Goal: Download file/media

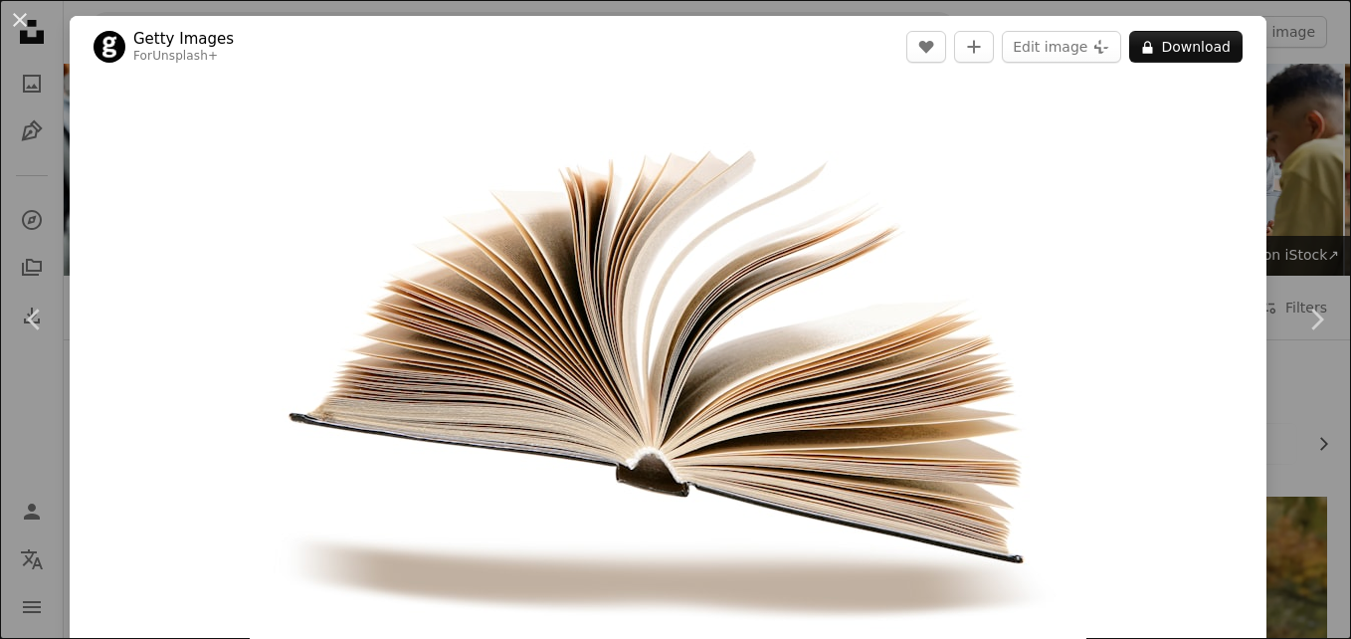
scroll to position [17638, 0]
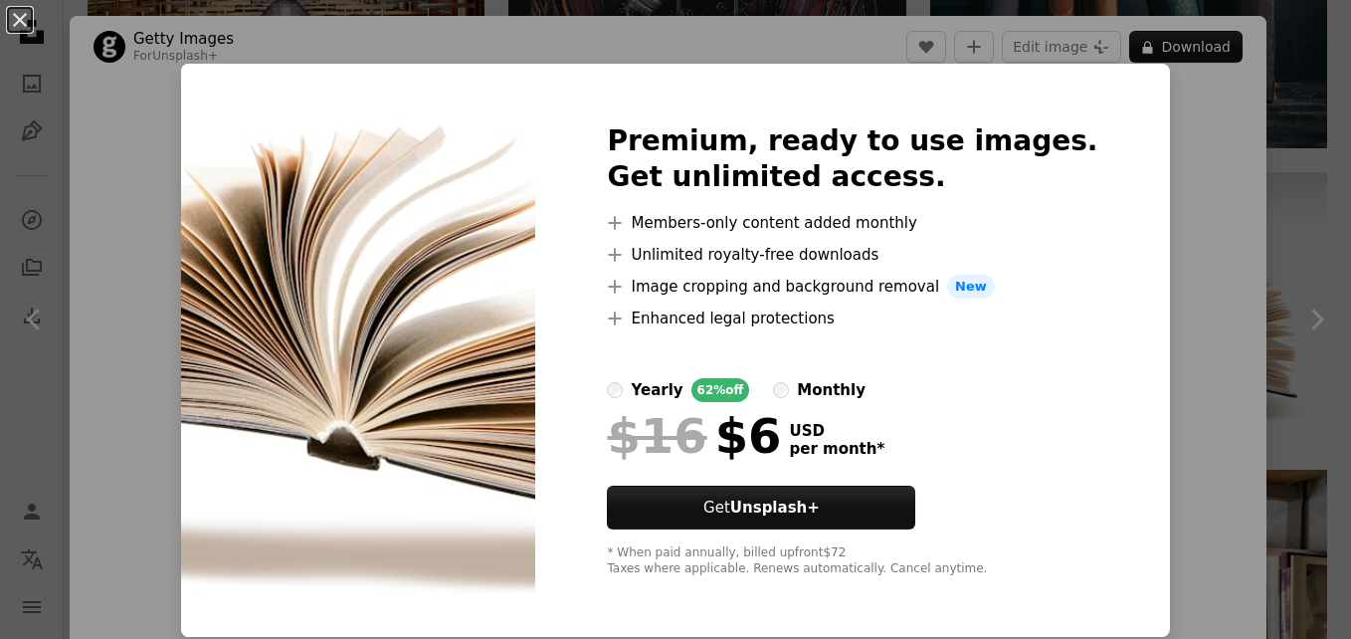
click at [1161, 365] on div "An X shape Premium, ready to use images. Get unlimited access. A plus sign Memb…" at bounding box center [675, 319] width 1351 height 639
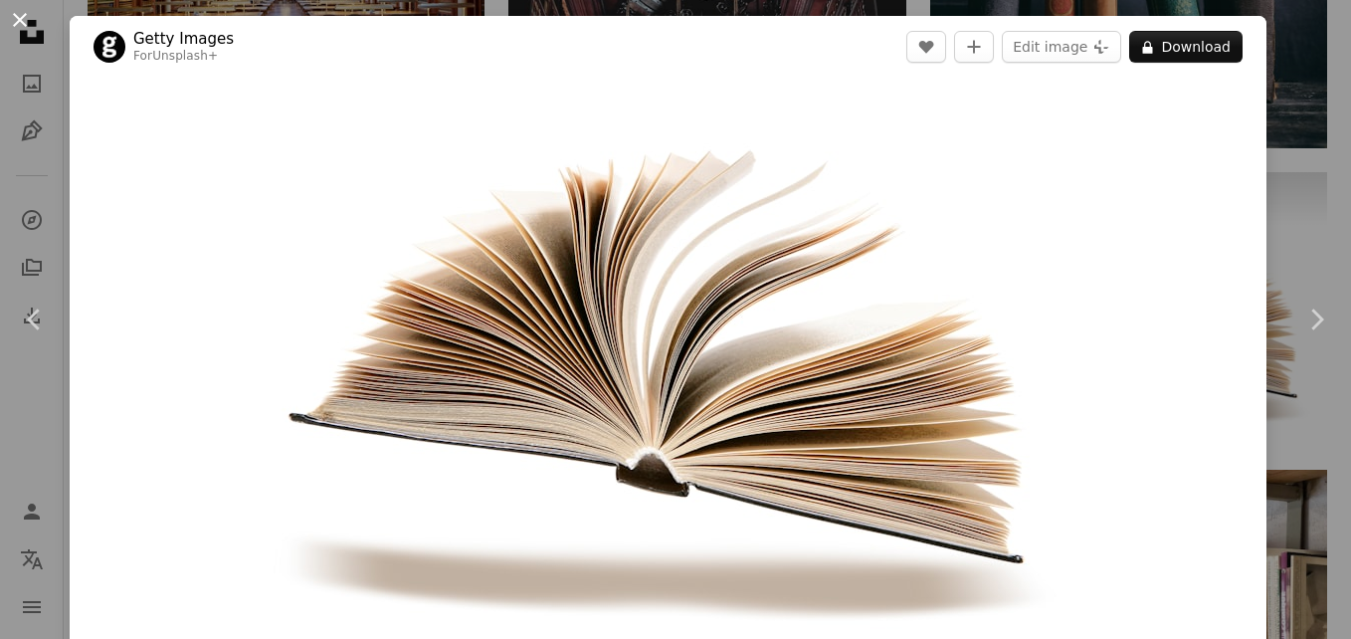
click at [17, 18] on button "An X shape" at bounding box center [20, 20] width 24 height 24
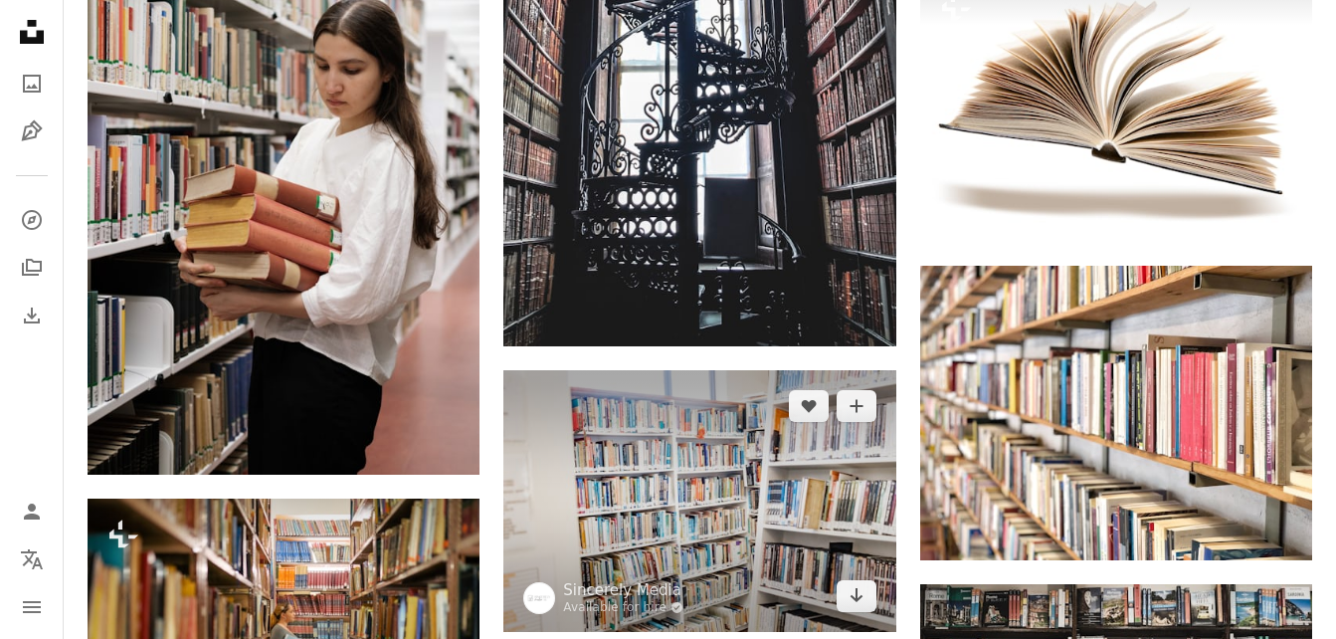
click at [793, 426] on img at bounding box center [699, 501] width 392 height 262
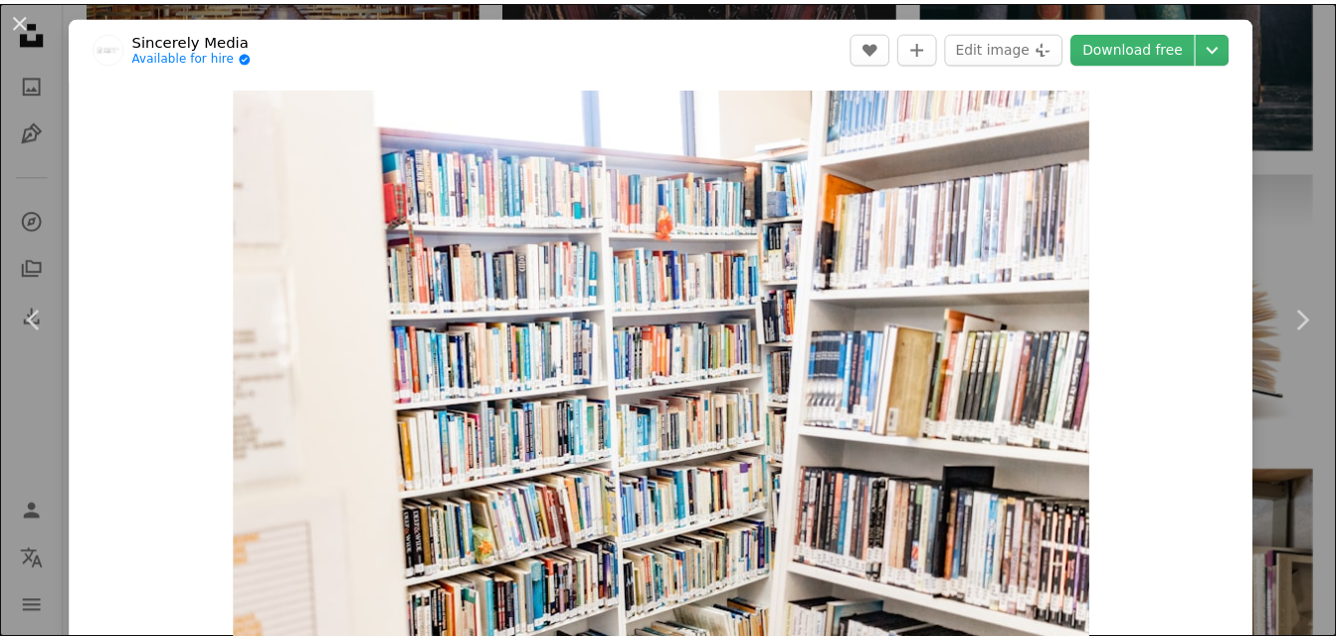
scroll to position [72, 0]
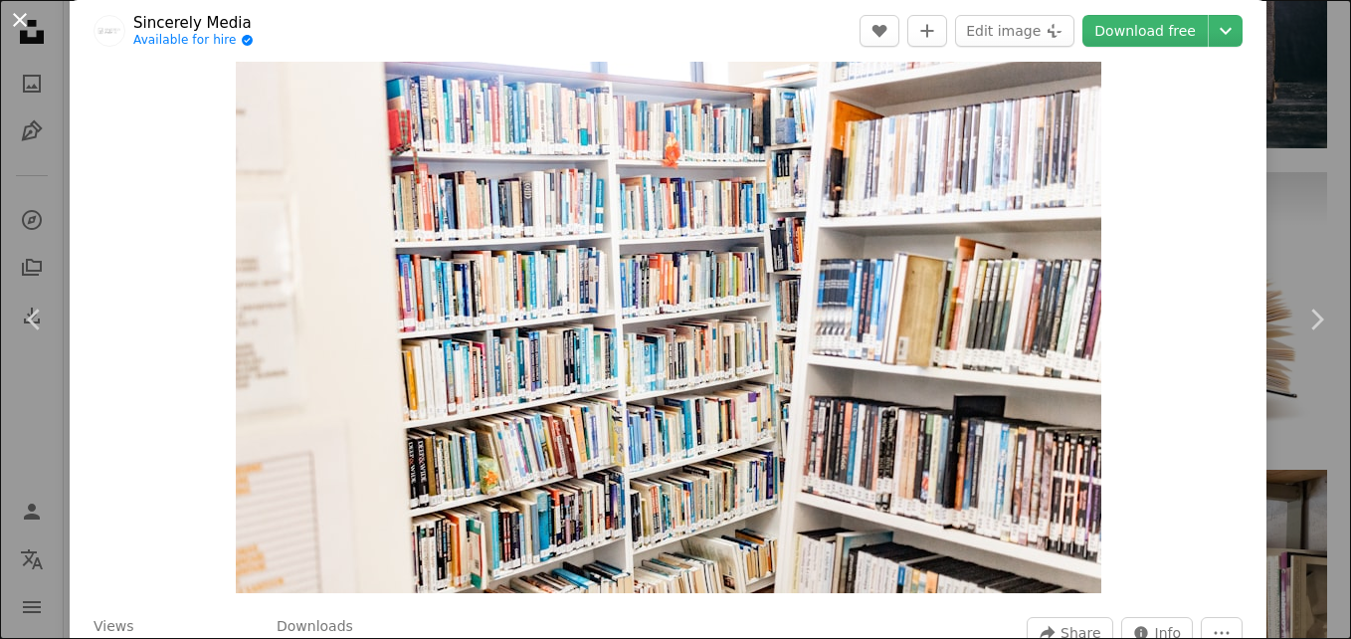
click at [21, 13] on button "An X shape" at bounding box center [20, 20] width 24 height 24
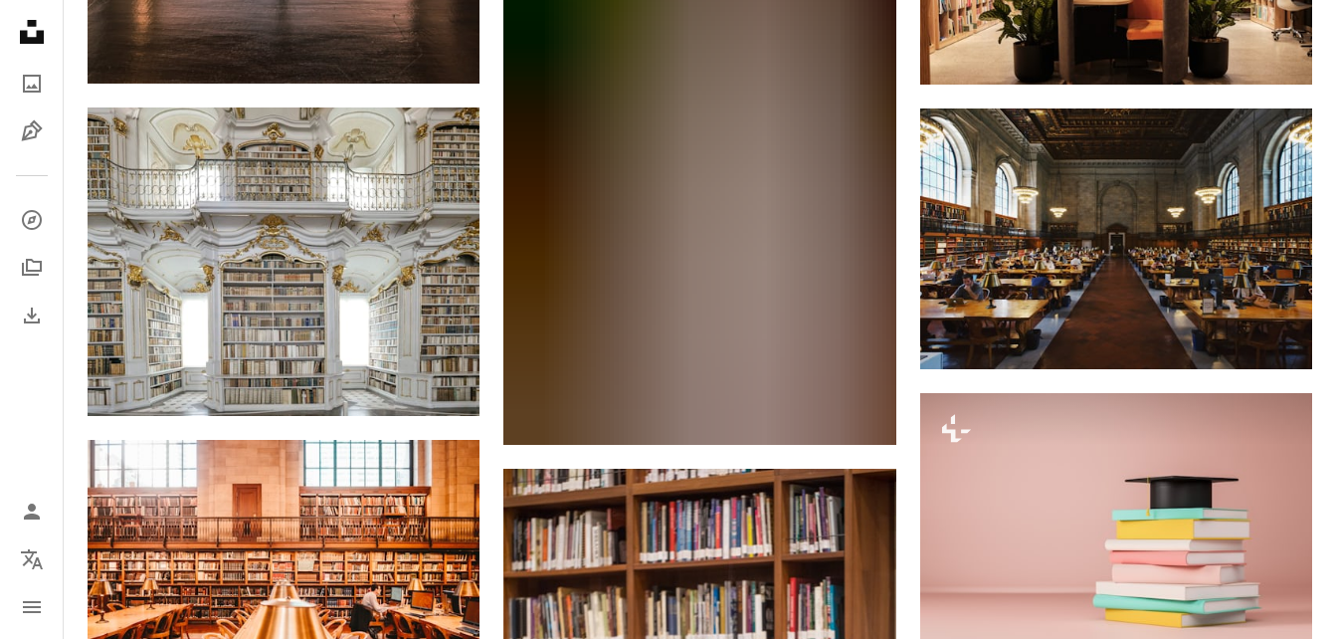
scroll to position [21495, 0]
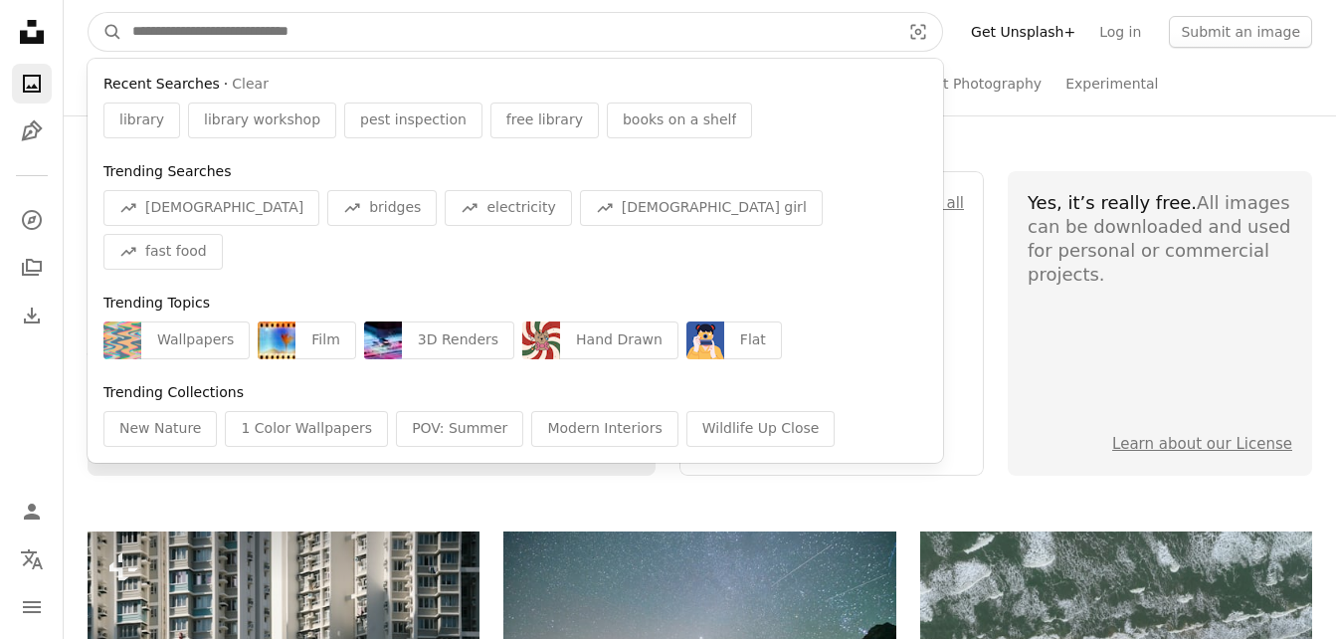
click at [363, 33] on input "Find visuals sitewide" at bounding box center [508, 32] width 772 height 38
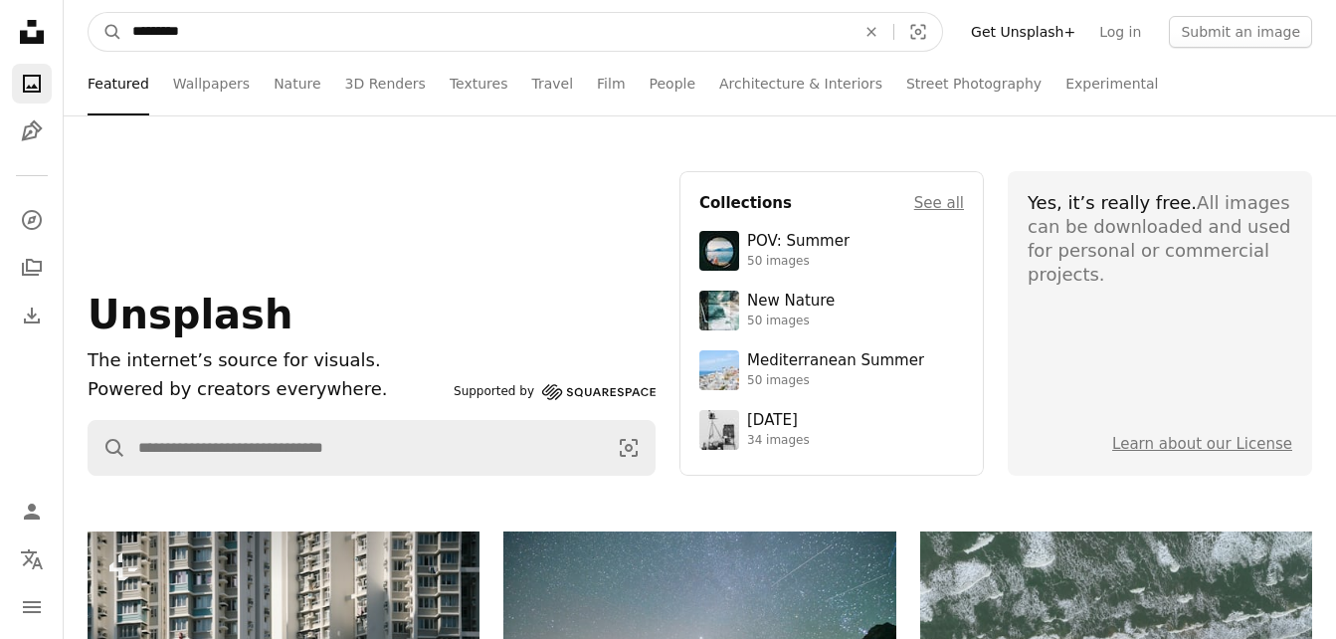
type input "********"
click at [89, 13] on button "A magnifying glass" at bounding box center [106, 32] width 34 height 38
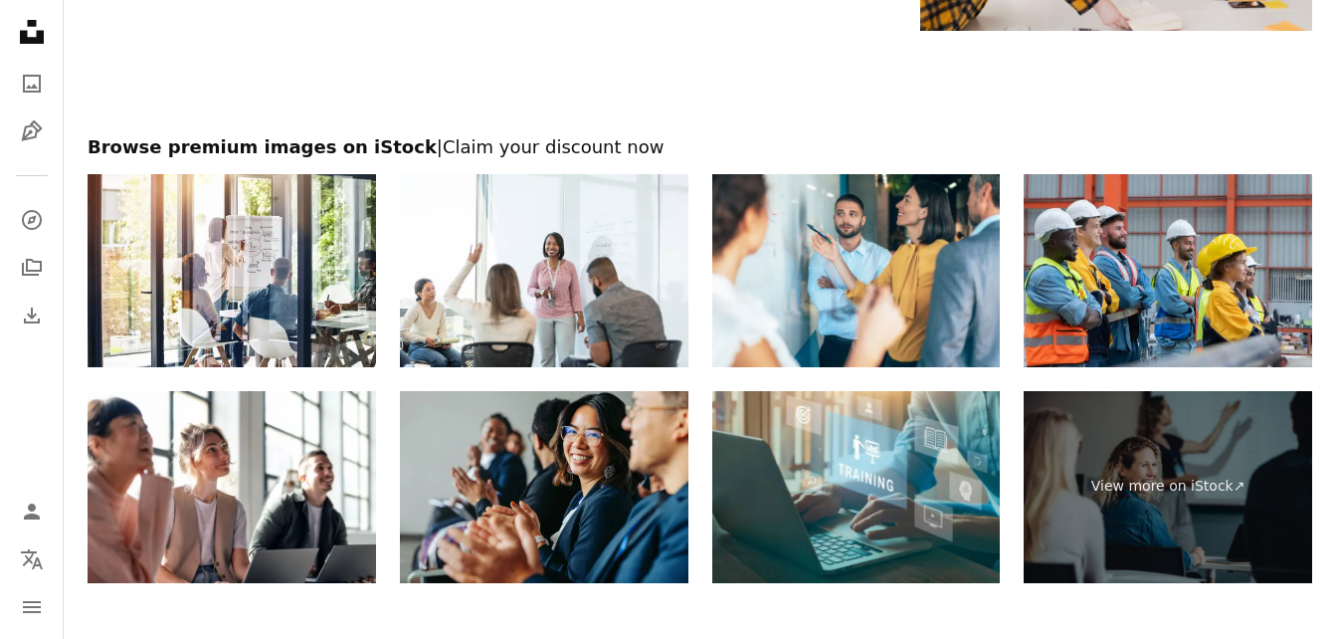
scroll to position [3348, 0]
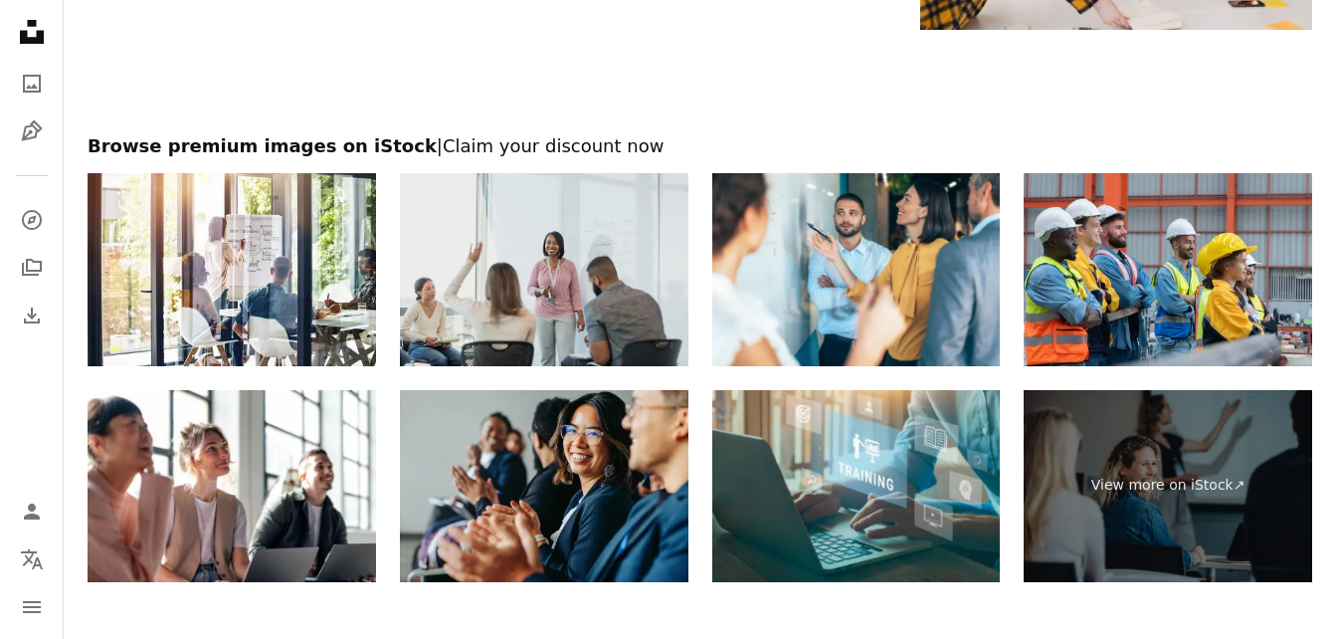
click at [541, 295] on img at bounding box center [544, 269] width 289 height 192
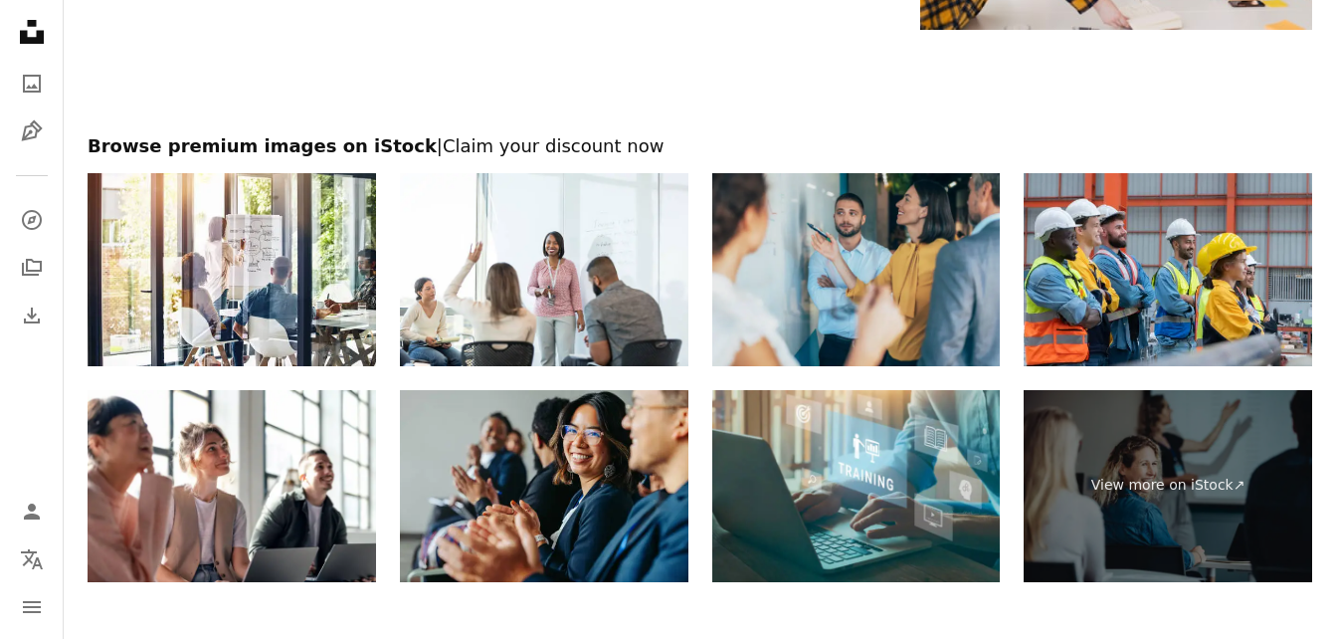
scroll to position [3663, 0]
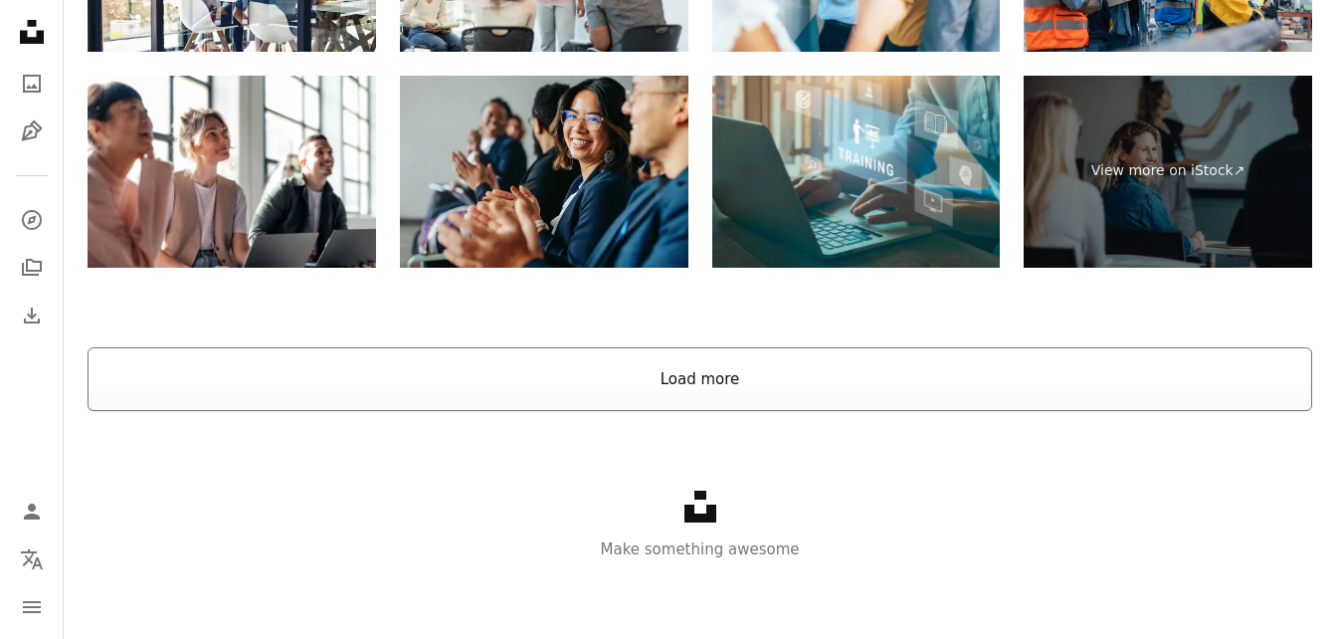
click at [723, 377] on button "Load more" at bounding box center [700, 379] width 1225 height 64
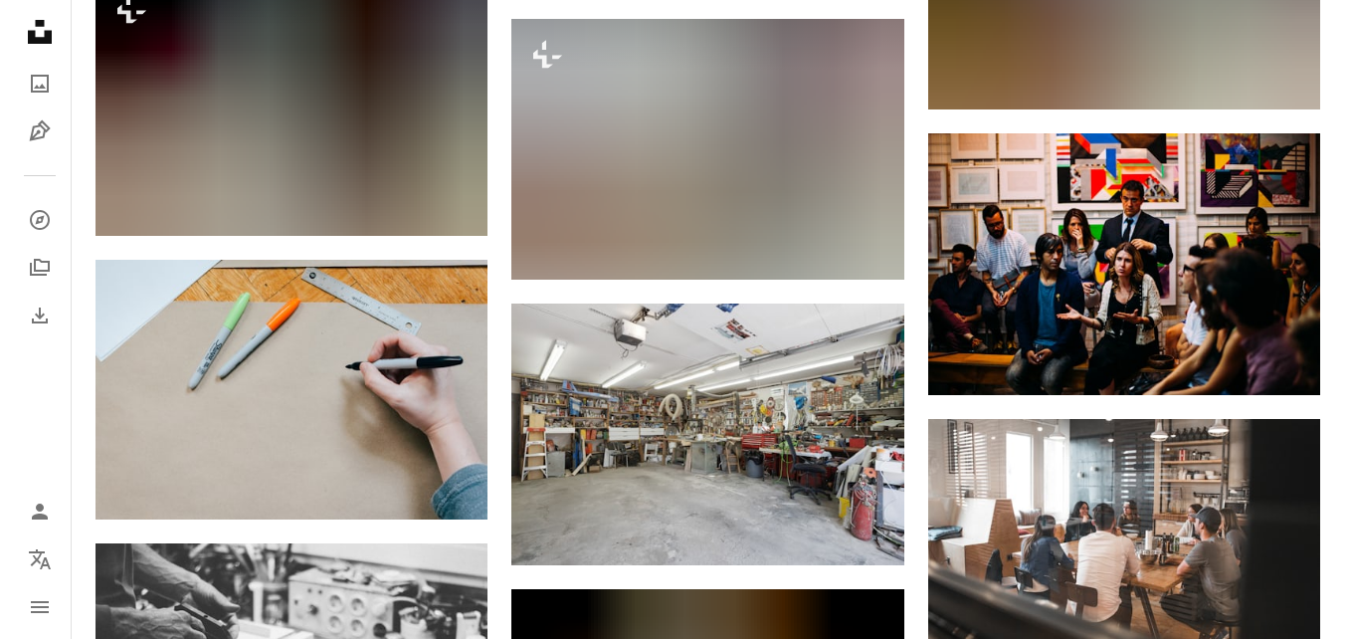
scroll to position [11139, 0]
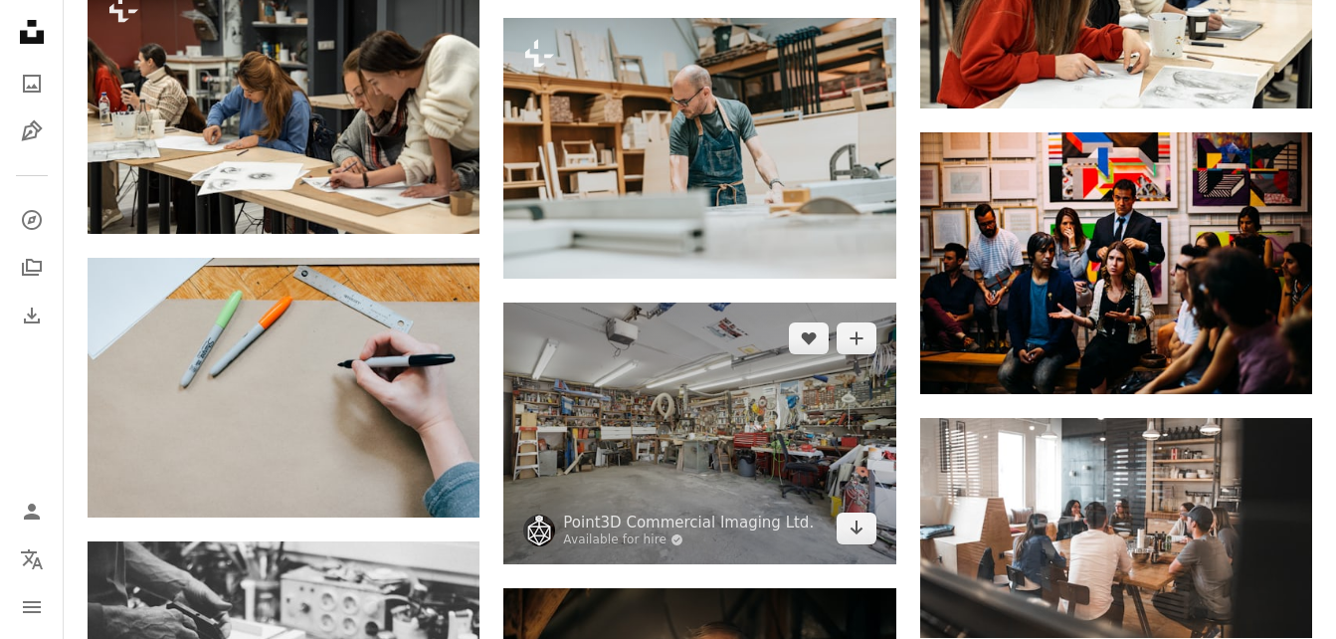
click at [641, 454] on img at bounding box center [699, 433] width 392 height 262
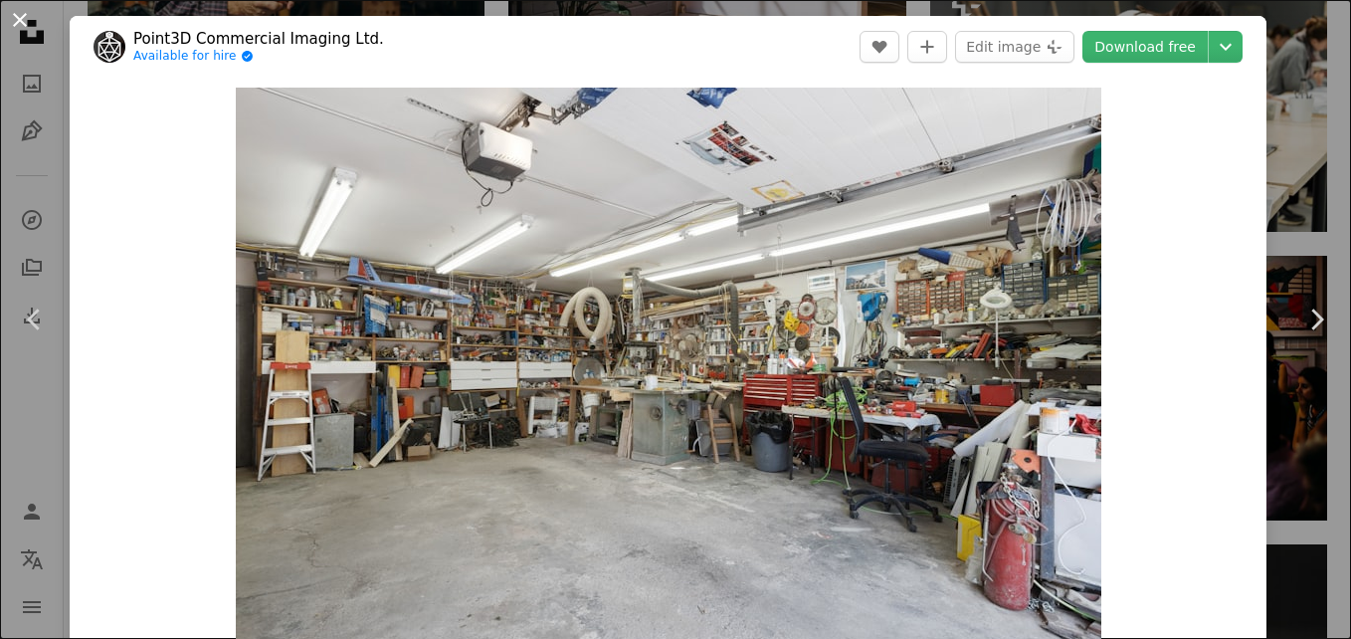
click at [14, 18] on button "An X shape" at bounding box center [20, 20] width 24 height 24
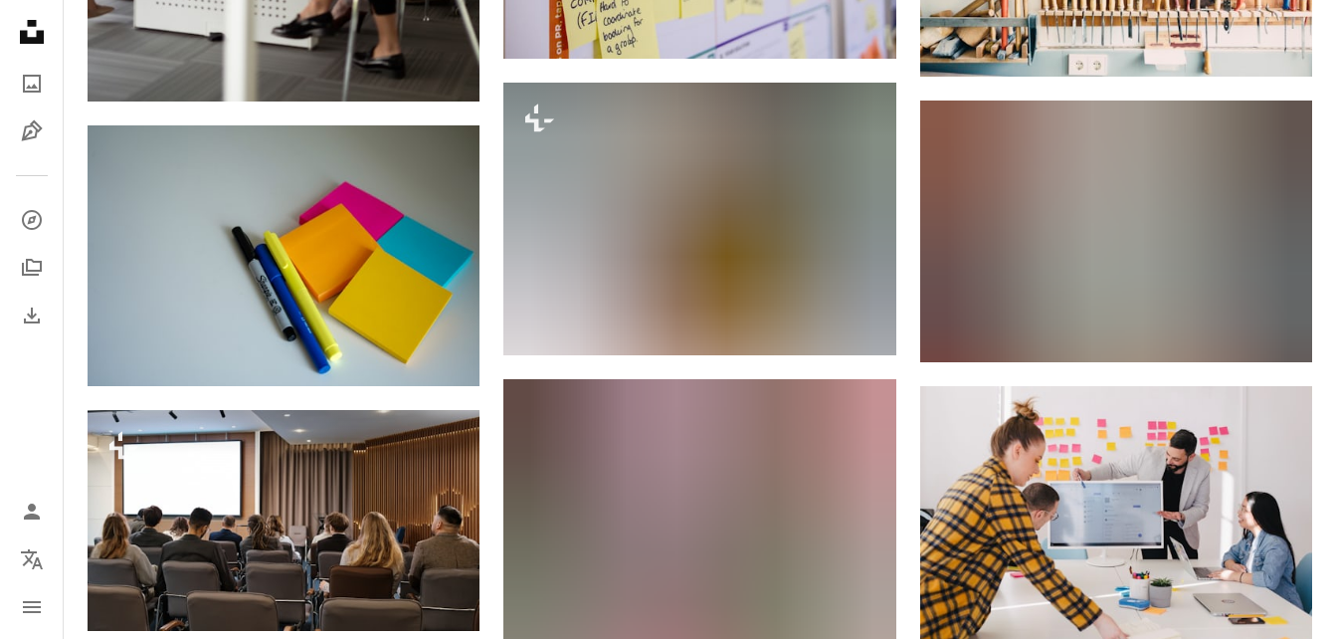
scroll to position [2729, 0]
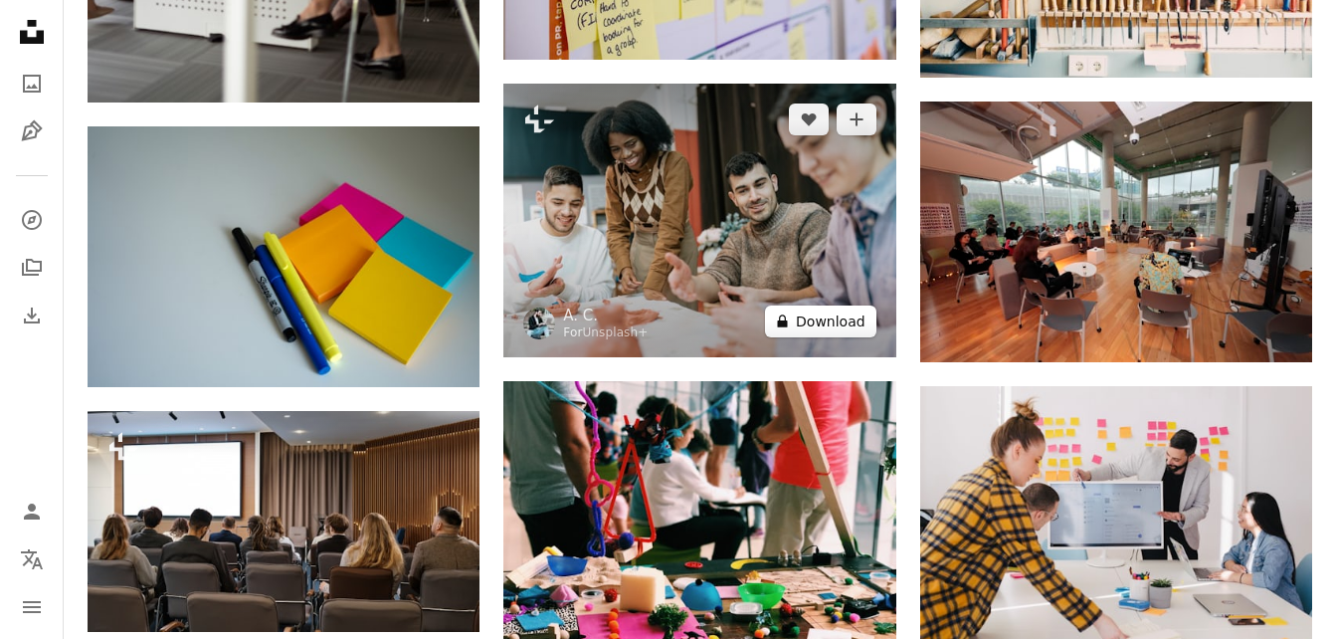
click at [809, 321] on button "A lock Download" at bounding box center [820, 321] width 111 height 32
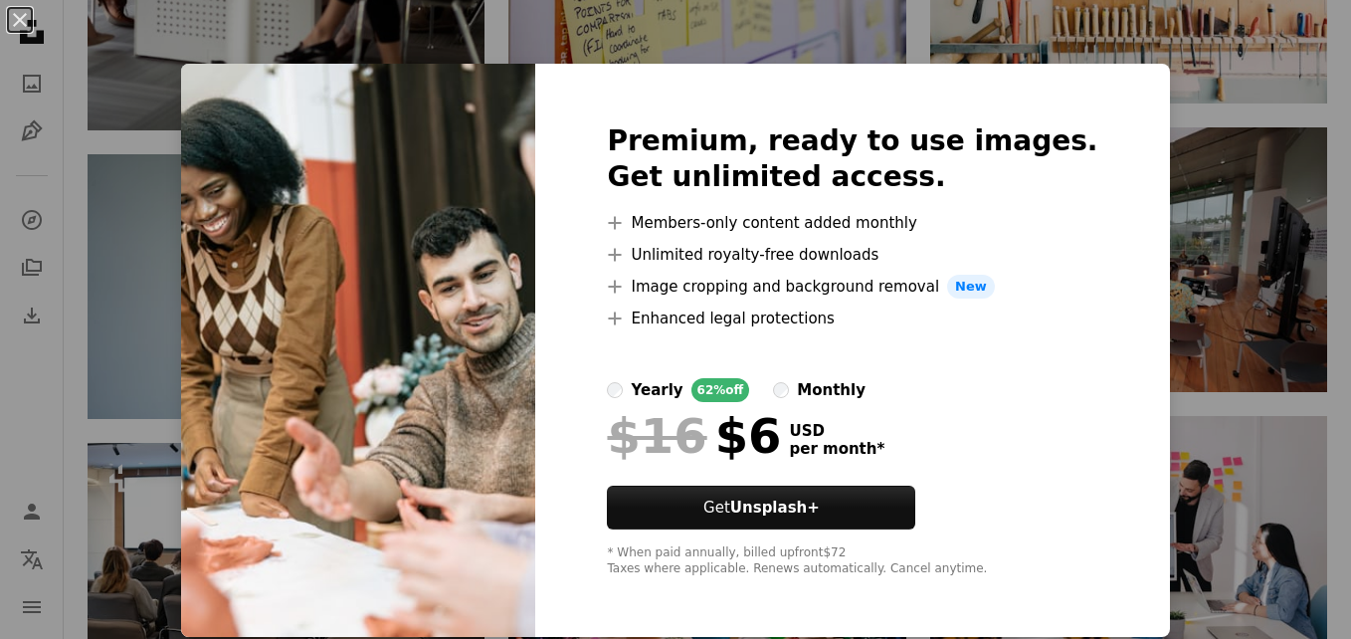
click at [167, 210] on div "An X shape Premium, ready to use images. Get unlimited access. A plus sign Memb…" at bounding box center [675, 319] width 1351 height 639
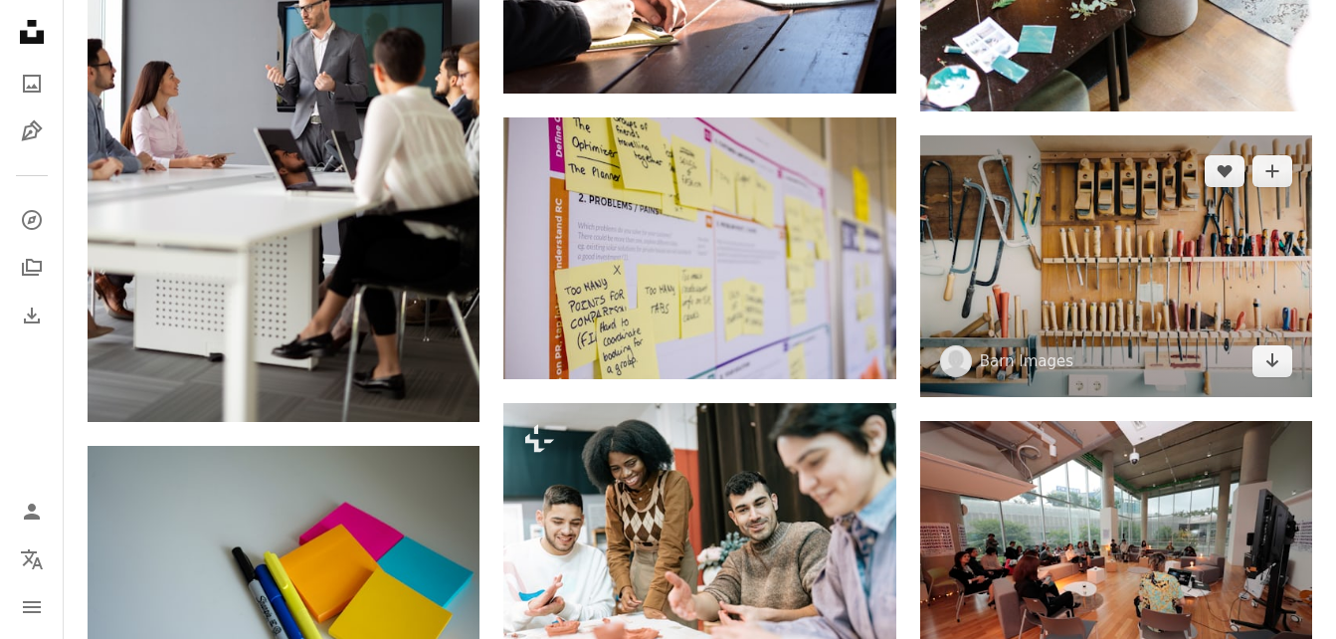
scroll to position [2548, 0]
